Goal: Task Accomplishment & Management: Manage account settings

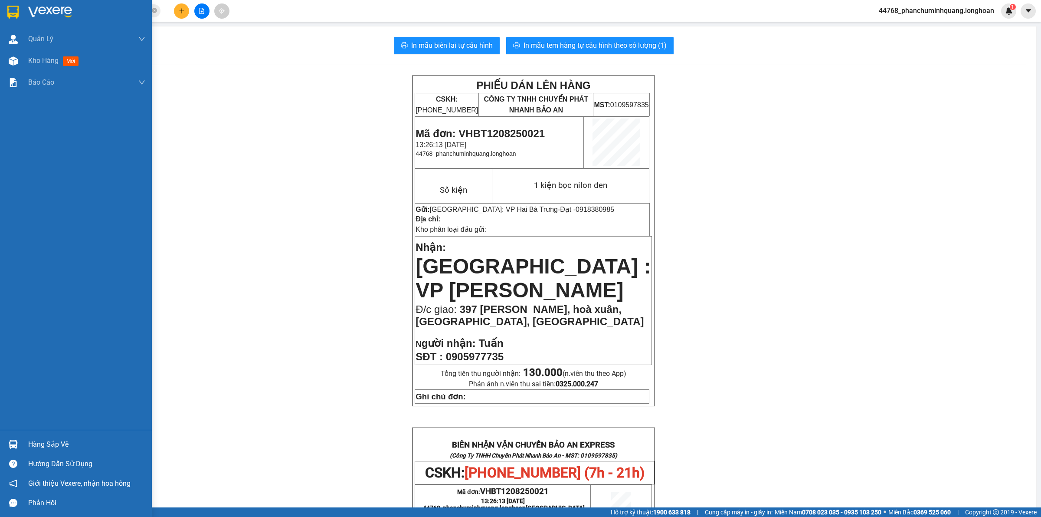
click at [13, 12] on img at bounding box center [12, 12] width 11 height 13
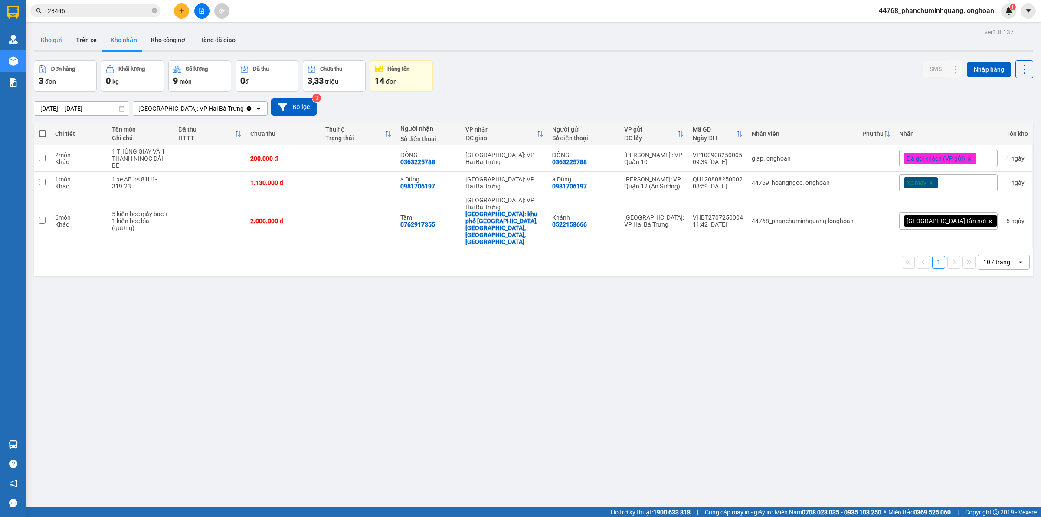
click at [46, 34] on button "Kho gửi" at bounding box center [51, 39] width 35 height 21
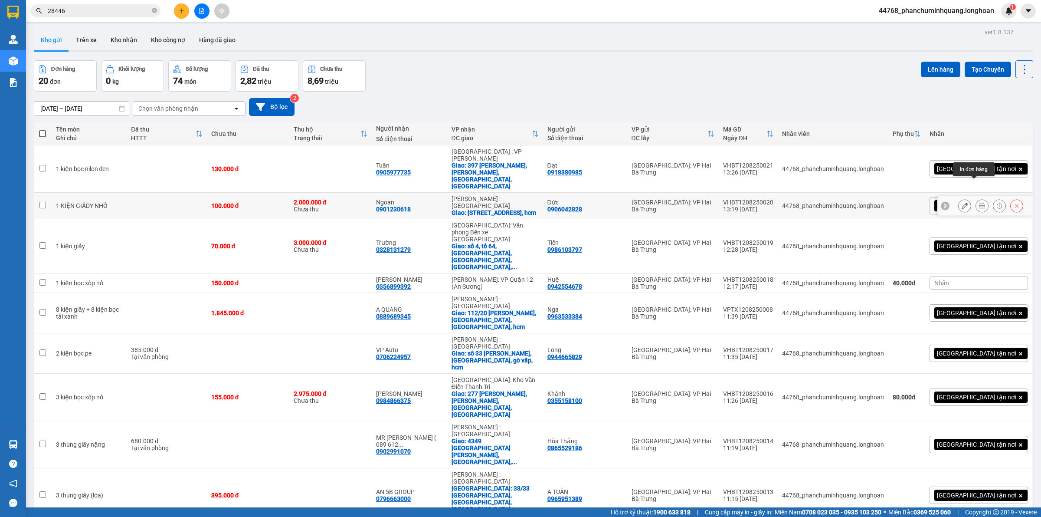
click at [979, 203] on icon at bounding box center [982, 206] width 6 height 6
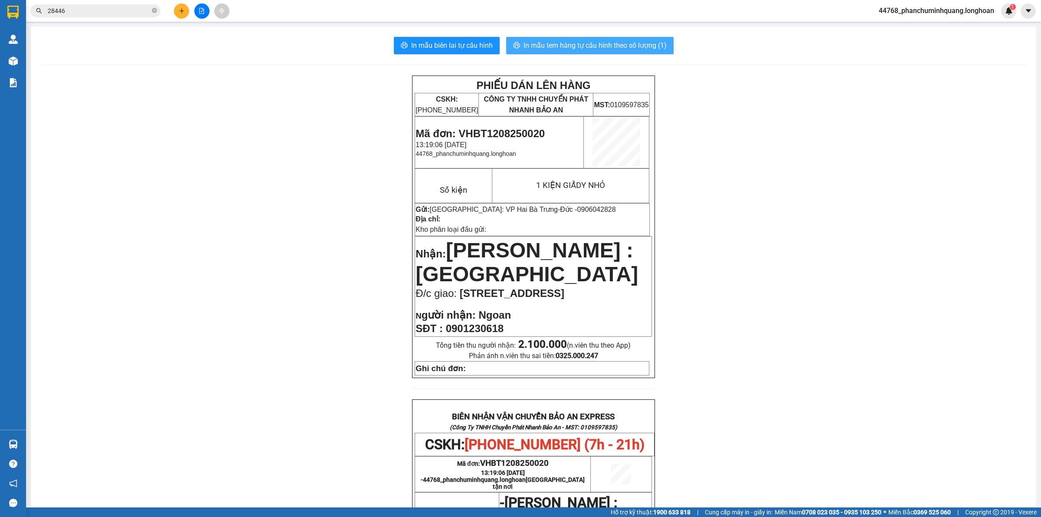
click at [595, 50] on span "In mẫu tem hàng tự cấu hình theo số lượng (1)" at bounding box center [594, 45] width 143 height 11
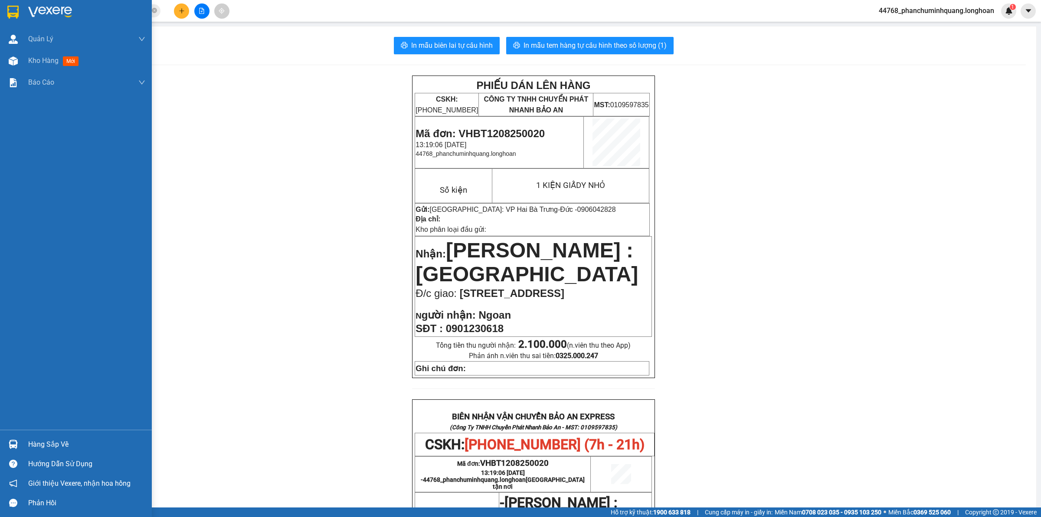
click at [12, 14] on img at bounding box center [12, 12] width 11 height 13
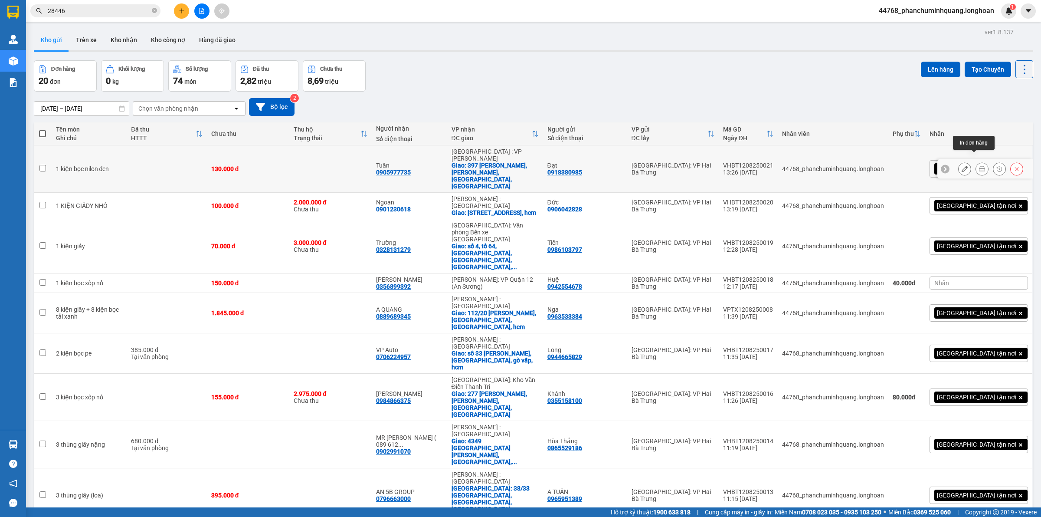
click at [976, 161] on button at bounding box center [982, 168] width 12 height 15
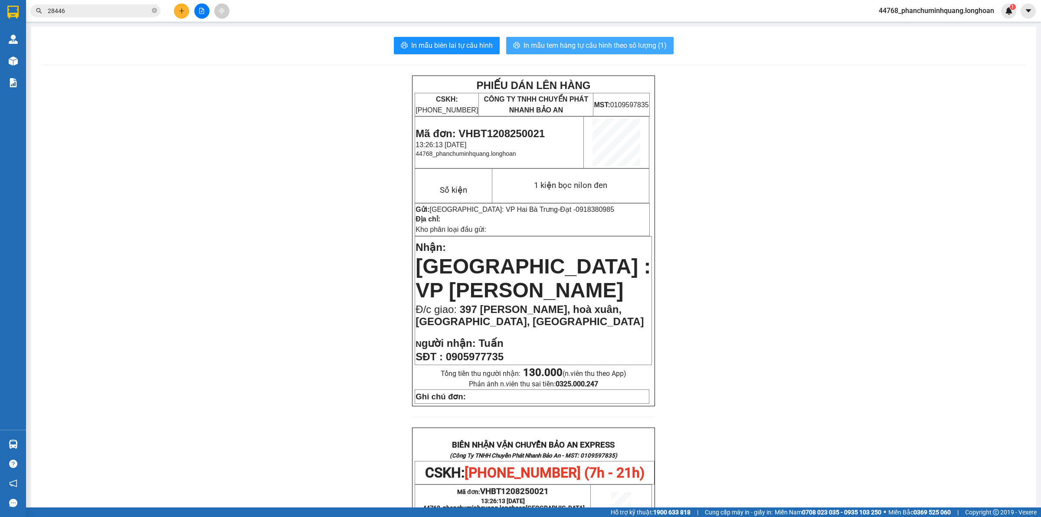
click at [549, 39] on button "In mẫu tem hàng tự cấu hình theo số lượng (1)" at bounding box center [589, 45] width 167 height 17
click at [129, 9] on input "28446" at bounding box center [99, 11] width 102 height 10
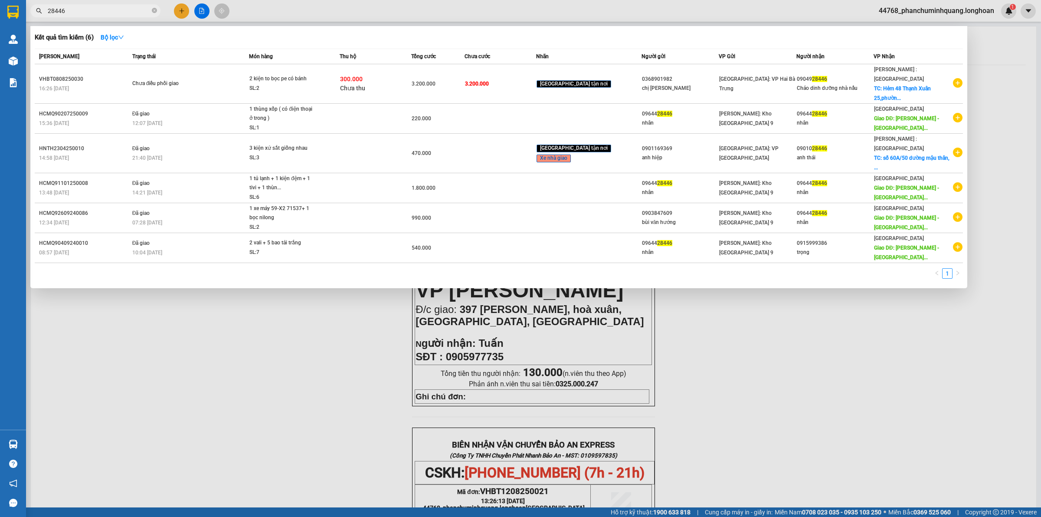
click at [129, 9] on input "28446" at bounding box center [99, 11] width 102 height 10
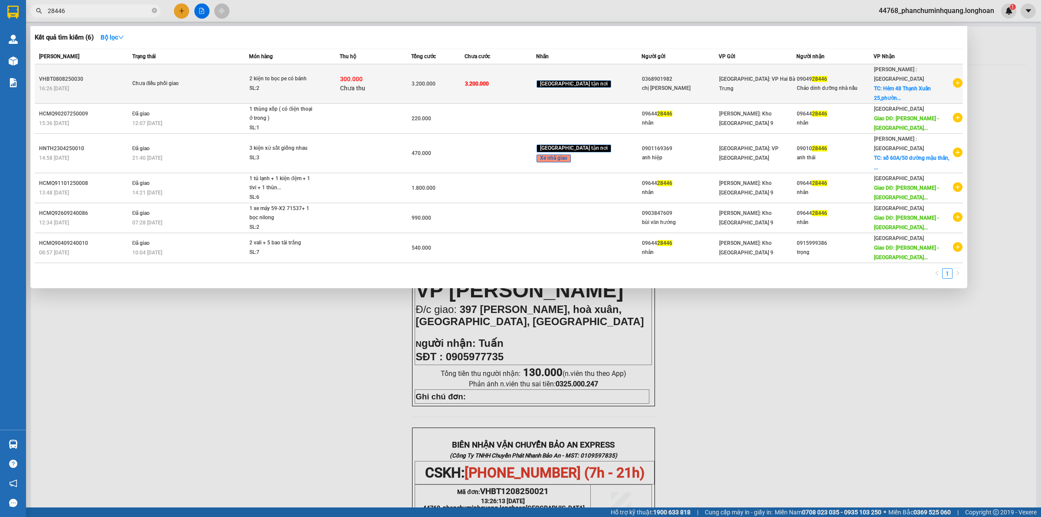
drag, startPoint x: 129, startPoint y: 9, endPoint x: 361, endPoint y: 68, distance: 239.1
click at [133, 9] on input "28446" at bounding box center [99, 11] width 102 height 10
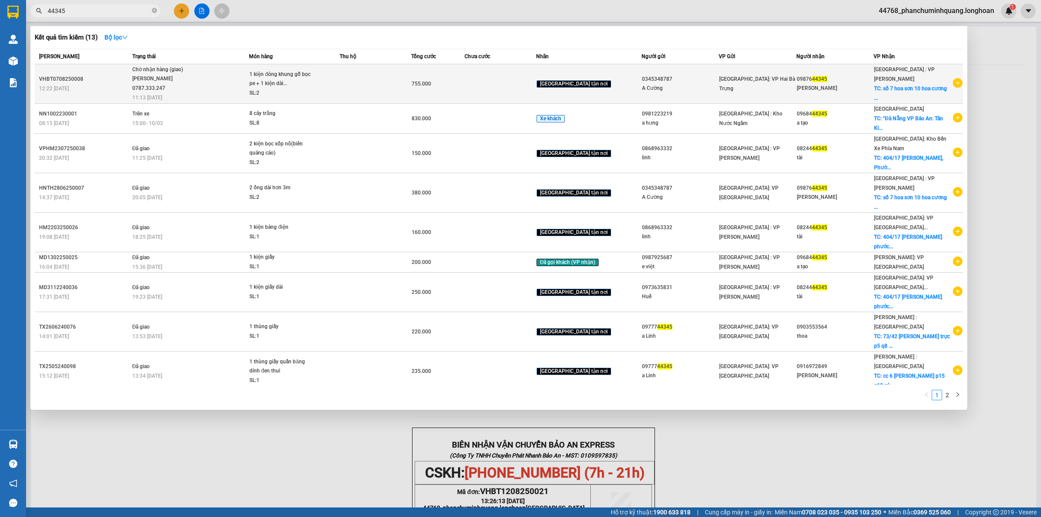
type input "44345"
click at [350, 81] on td at bounding box center [376, 83] width 72 height 39
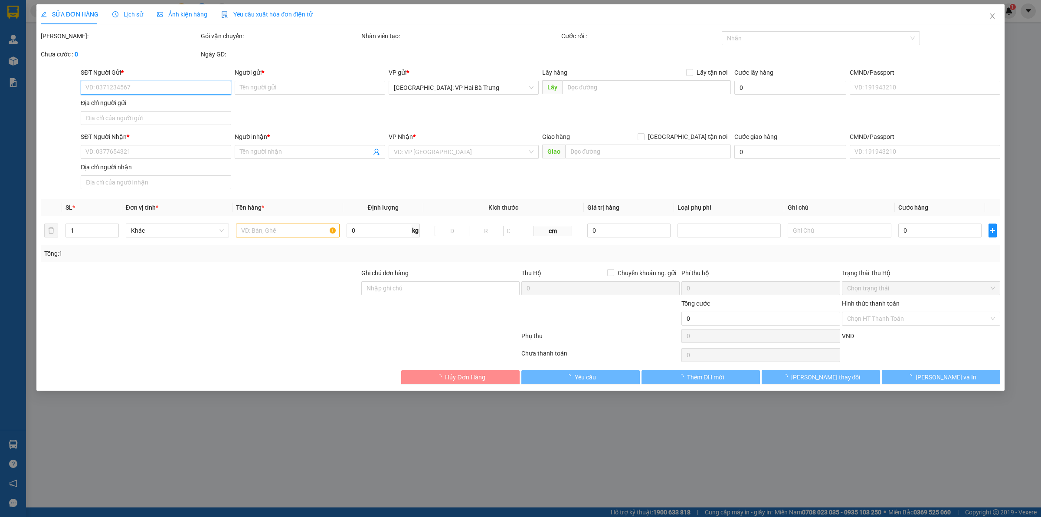
type input "0345348787"
type input "A Cường"
type input "0987644345"
type input "[PERSON_NAME]"
checkbox input "true"
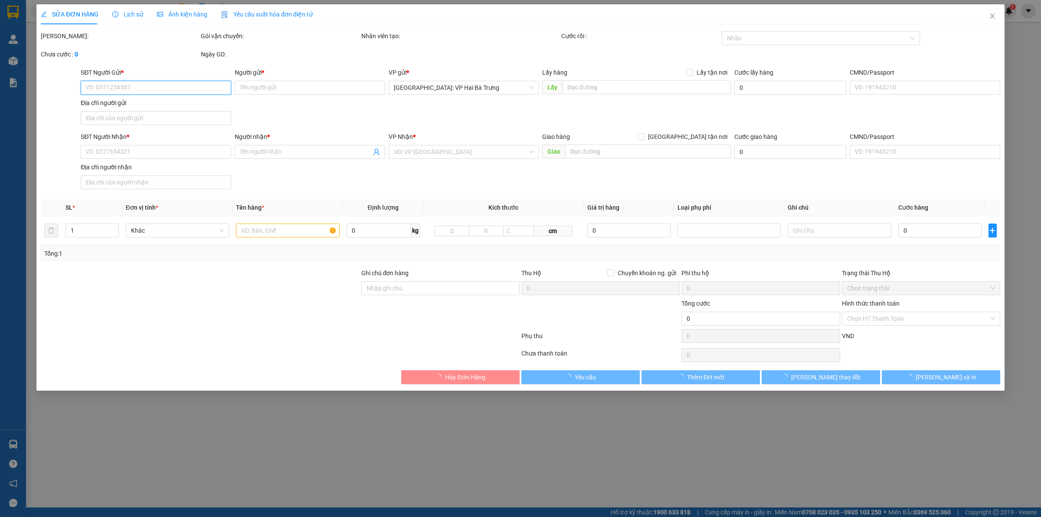
type input "số 7 hoa sơn 10 [GEOGRAPHIC_DATA], [GEOGRAPHIC_DATA], [GEOGRAPHIC_DATA]"
type input "755.000"
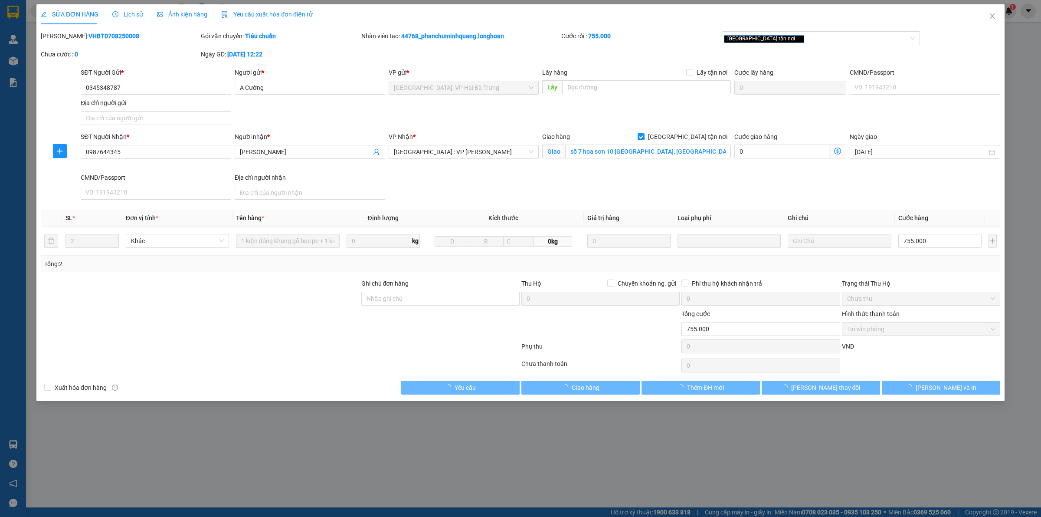
drag, startPoint x: 129, startPoint y: 5, endPoint x: 133, endPoint y: 9, distance: 5.2
click at [131, 7] on div "Lịch sử" at bounding box center [127, 14] width 31 height 20
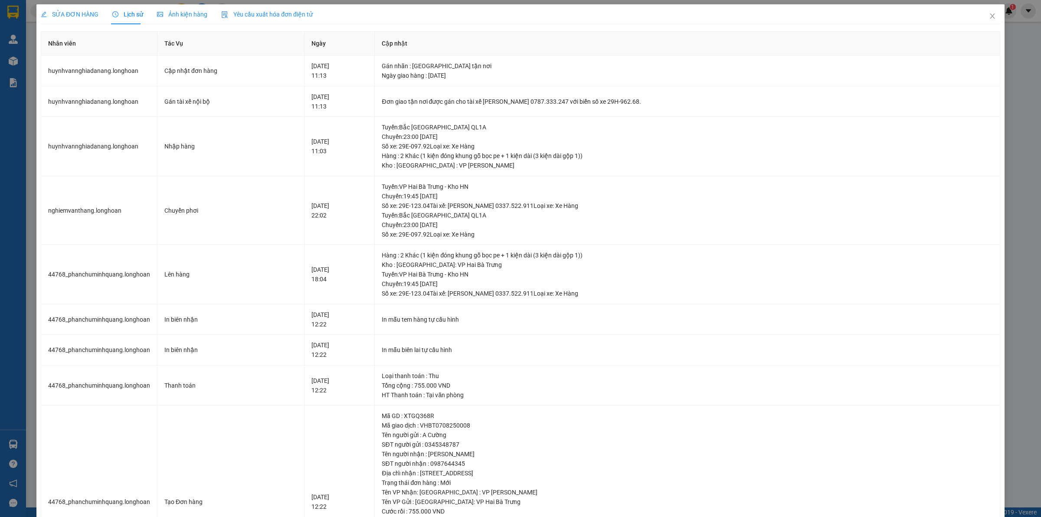
click at [78, 14] on span "SỬA ĐƠN HÀNG" at bounding box center [70, 14] width 58 height 7
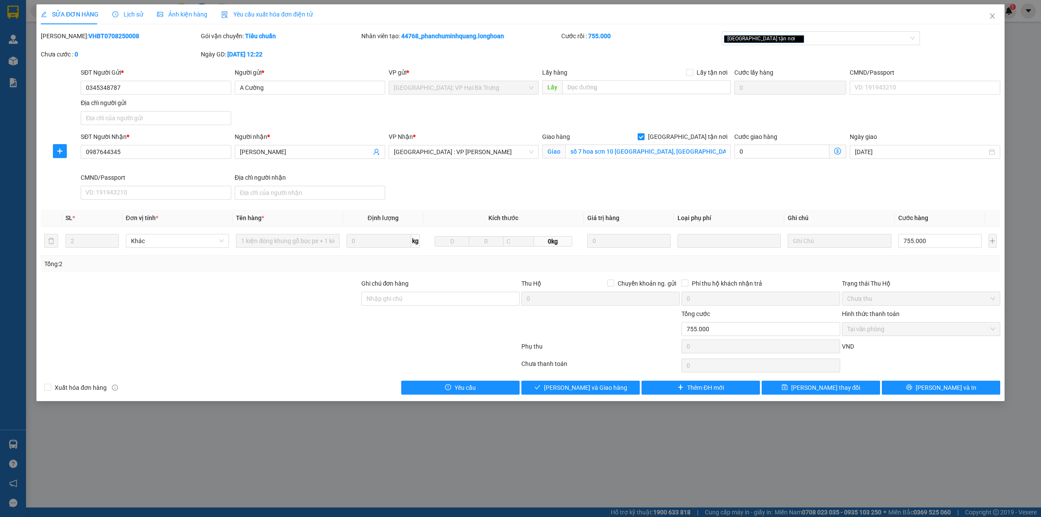
click at [125, 12] on span "Lịch sử" at bounding box center [127, 14] width 31 height 7
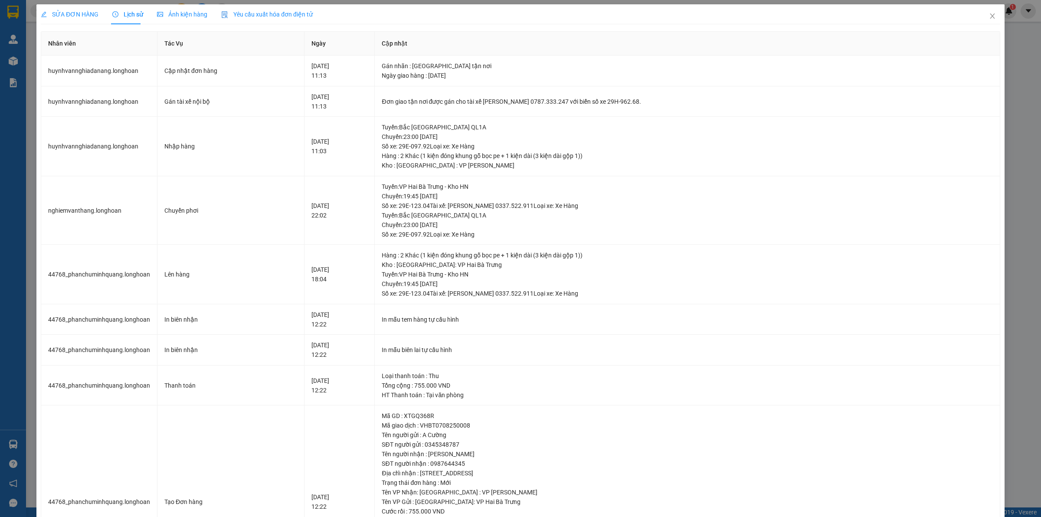
click at [85, 16] on span "SỬA ĐƠN HÀNG" at bounding box center [70, 14] width 58 height 7
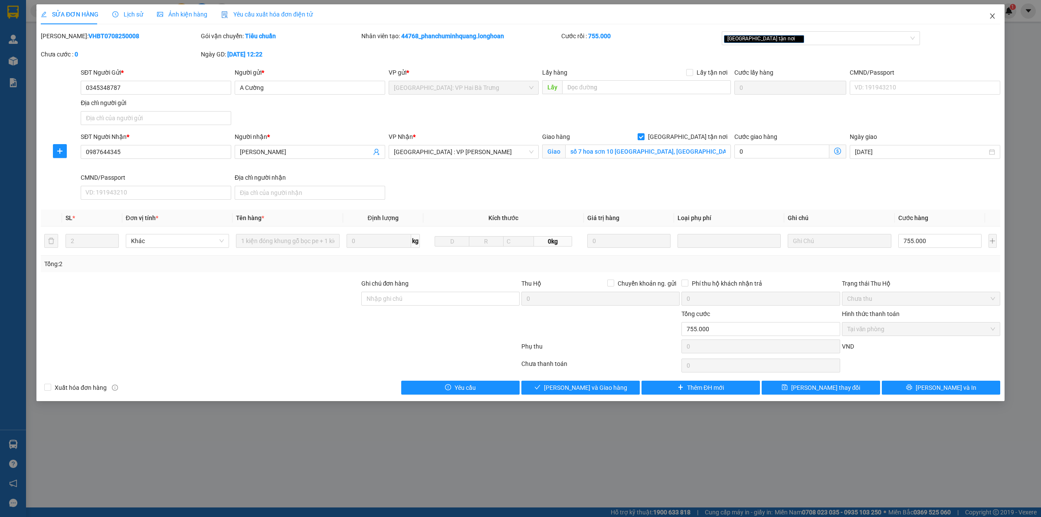
click at [991, 14] on icon "close" at bounding box center [992, 16] width 7 height 7
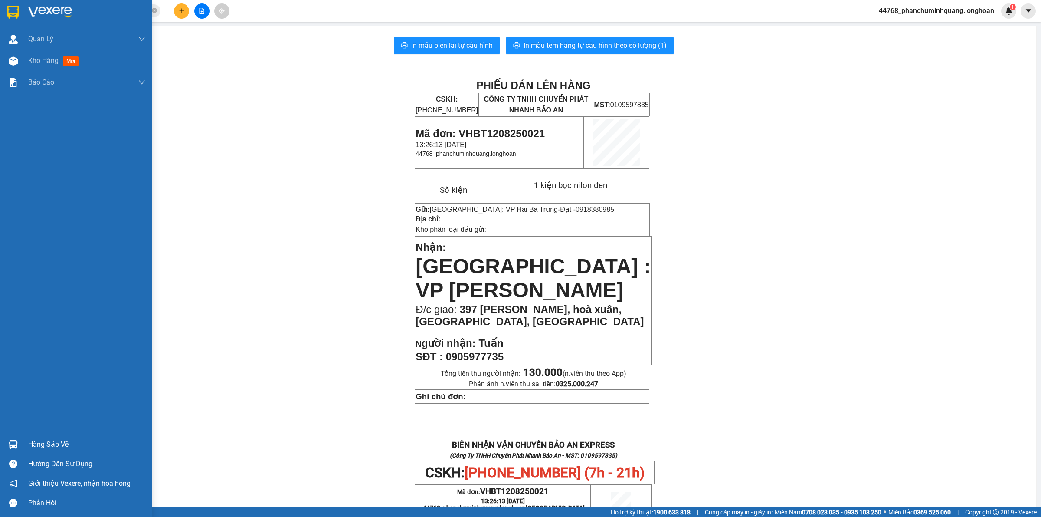
click at [16, 7] on img at bounding box center [12, 12] width 11 height 13
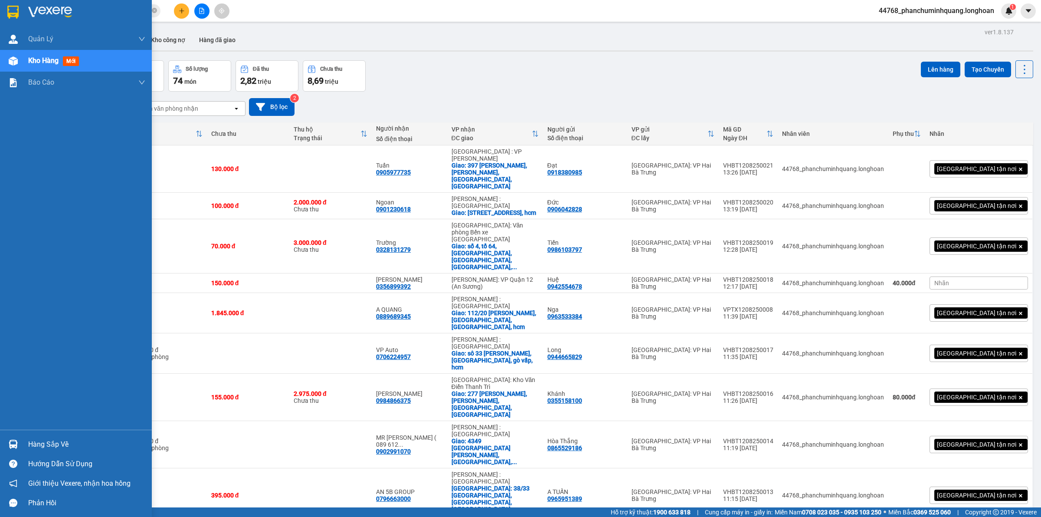
click at [16, 9] on img at bounding box center [12, 12] width 11 height 13
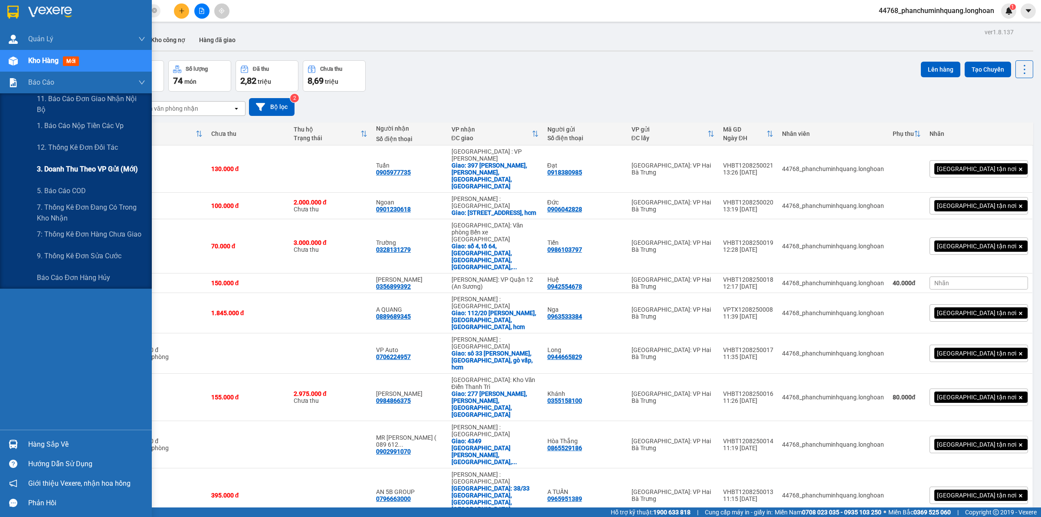
click at [73, 165] on span "3. Doanh Thu theo VP Gửi (mới)" at bounding box center [87, 168] width 101 height 11
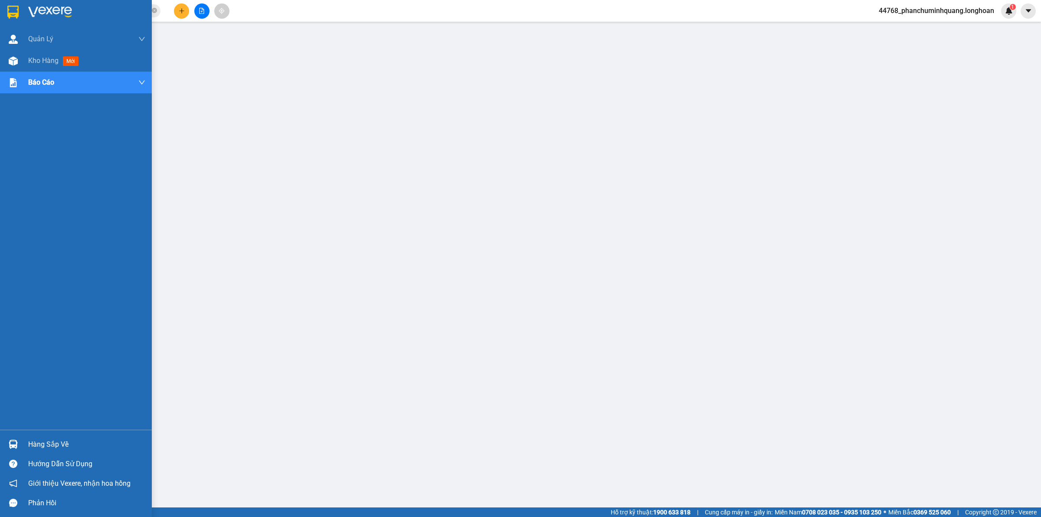
drag, startPoint x: 11, startPoint y: 7, endPoint x: 592, endPoint y: 1, distance: 580.7
click at [12, 7] on img at bounding box center [12, 12] width 11 height 13
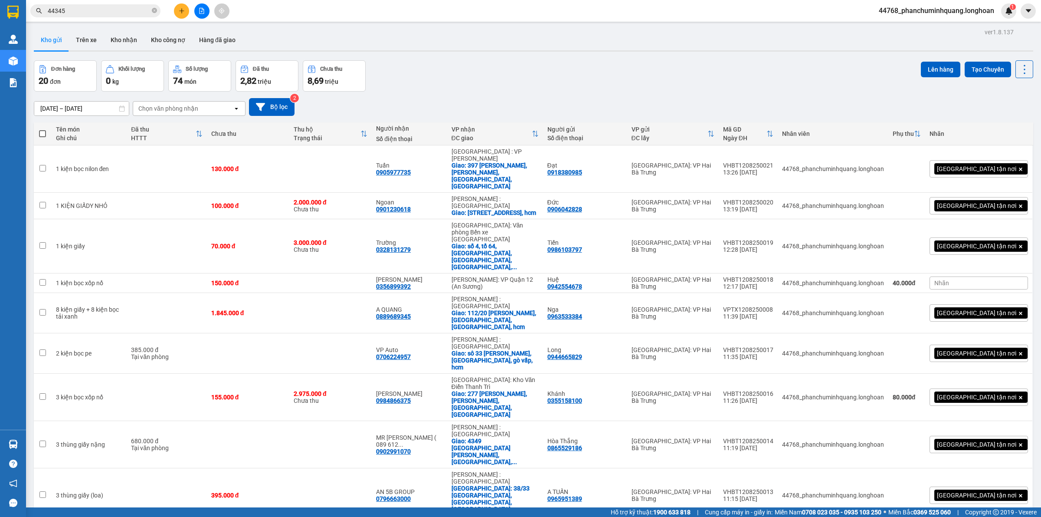
scroll to position [252, 0]
